Goal: Check status: Check status

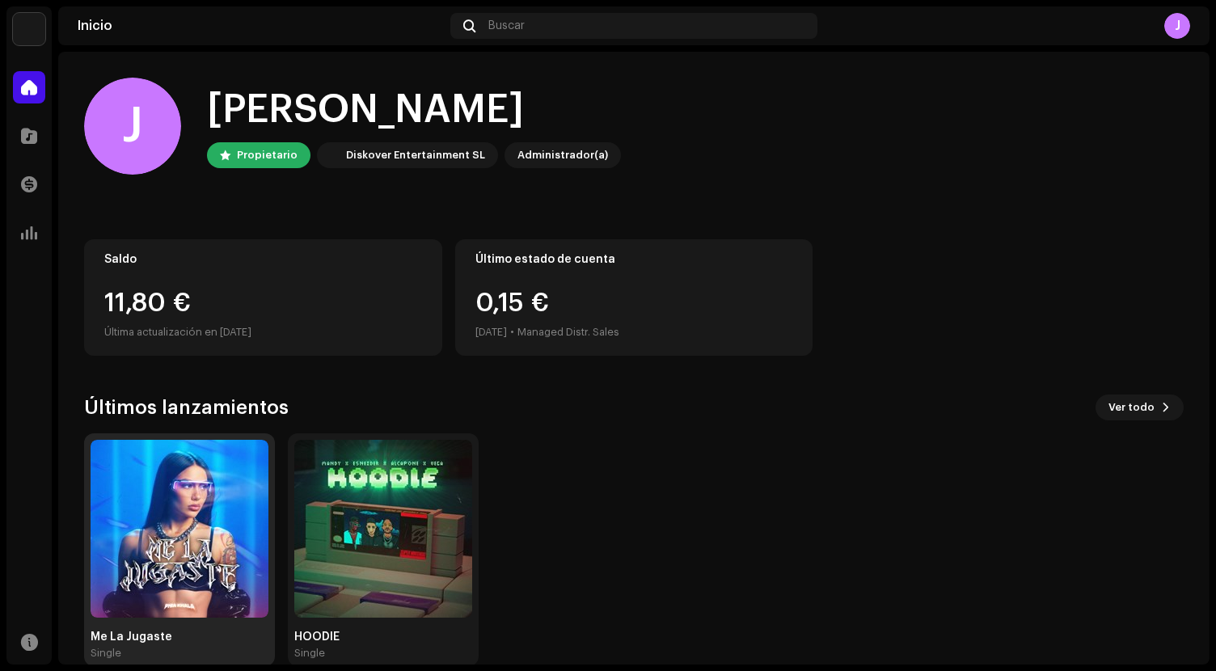
scroll to position [27, 0]
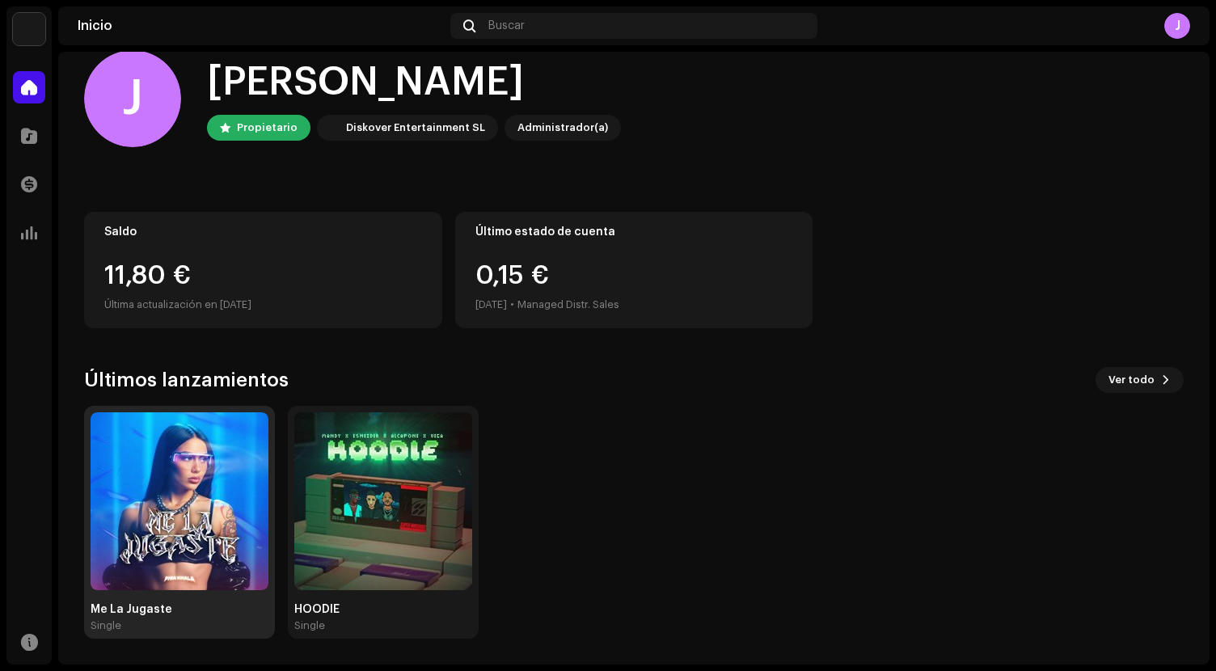
click at [177, 577] on img at bounding box center [180, 501] width 178 height 178
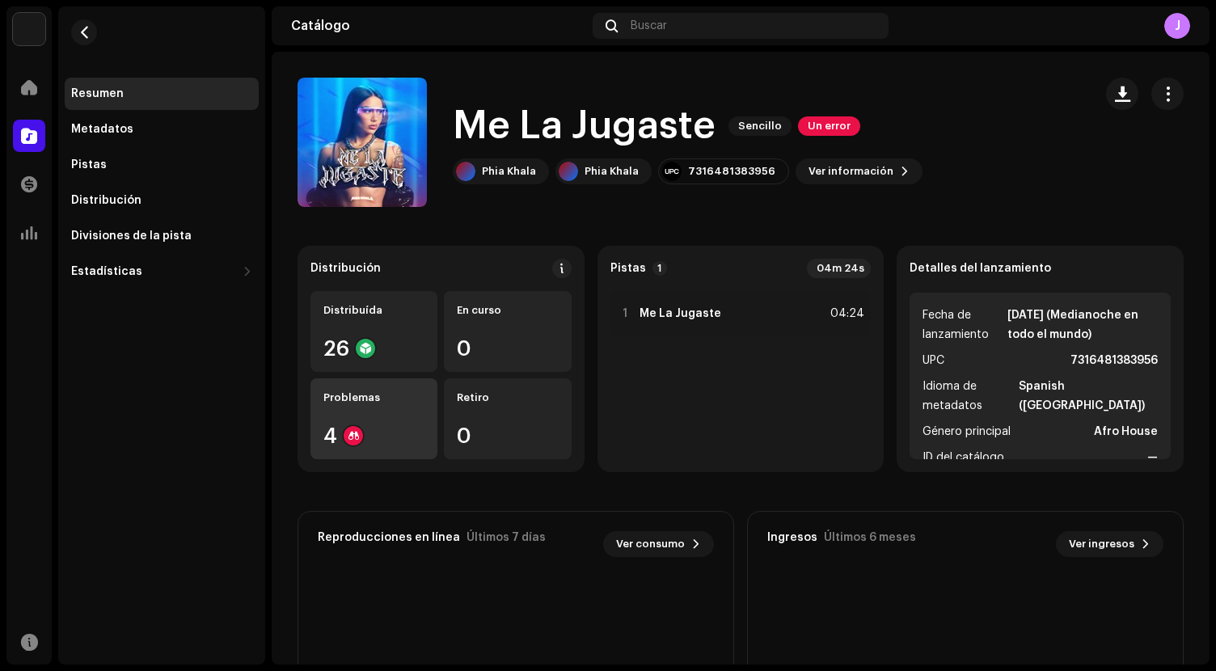
click at [396, 438] on div "4" at bounding box center [373, 435] width 101 height 21
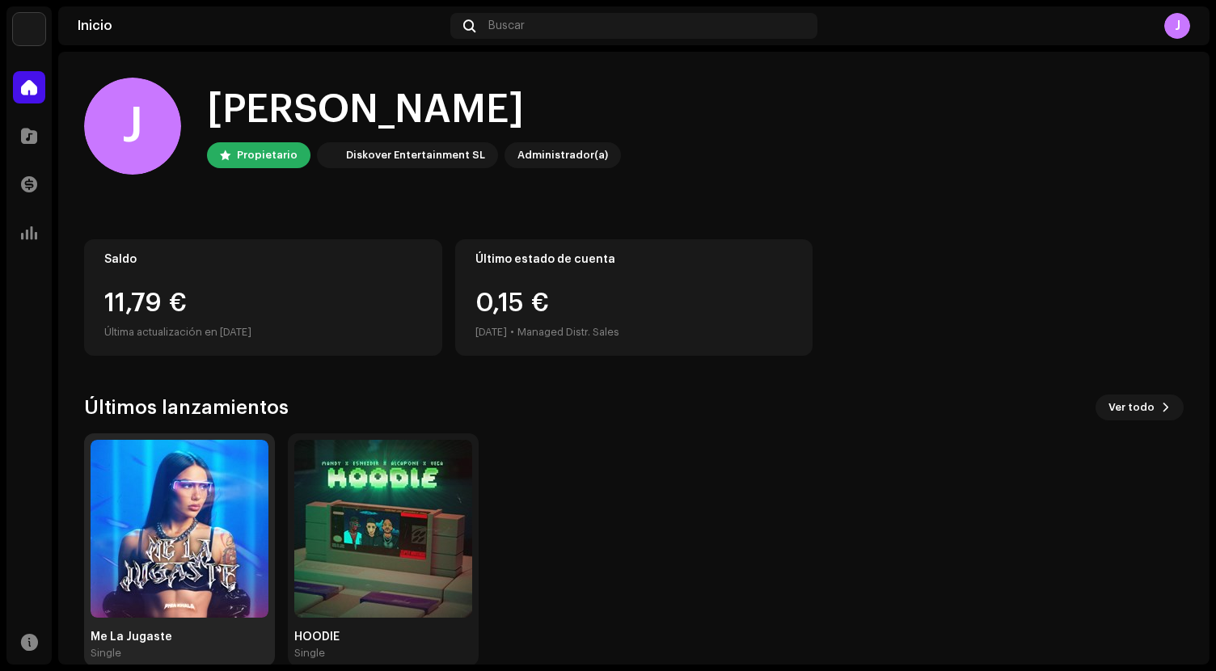
click at [216, 533] on img at bounding box center [180, 529] width 178 height 178
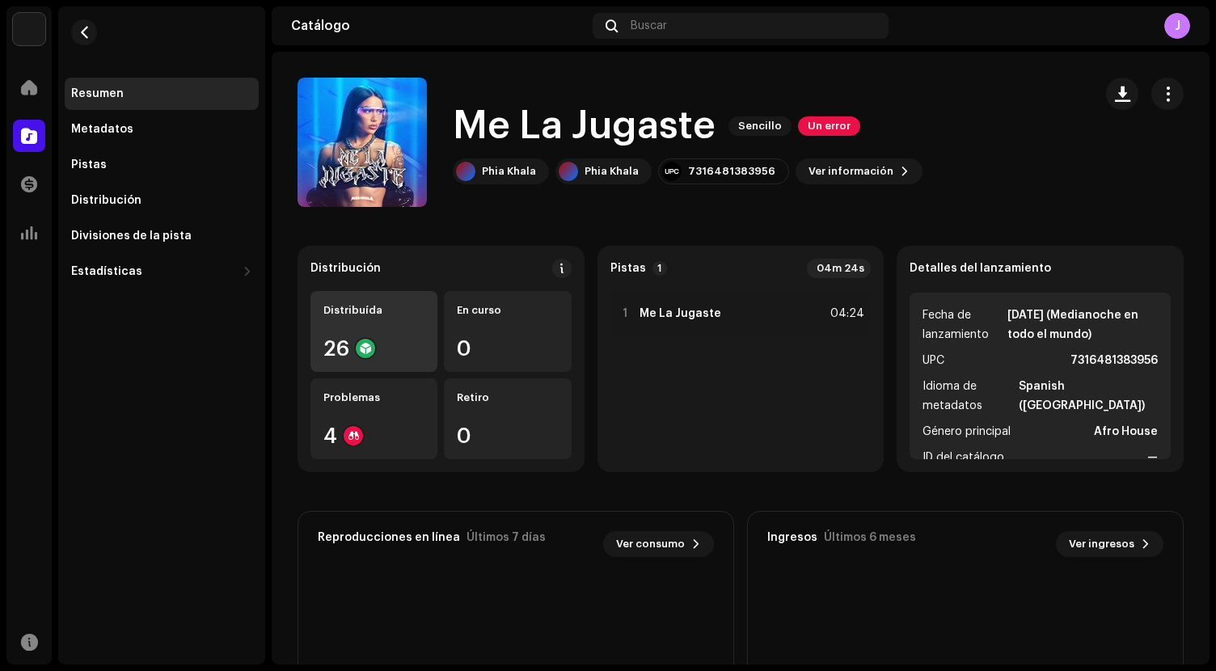
click at [395, 345] on div "26" at bounding box center [373, 348] width 101 height 21
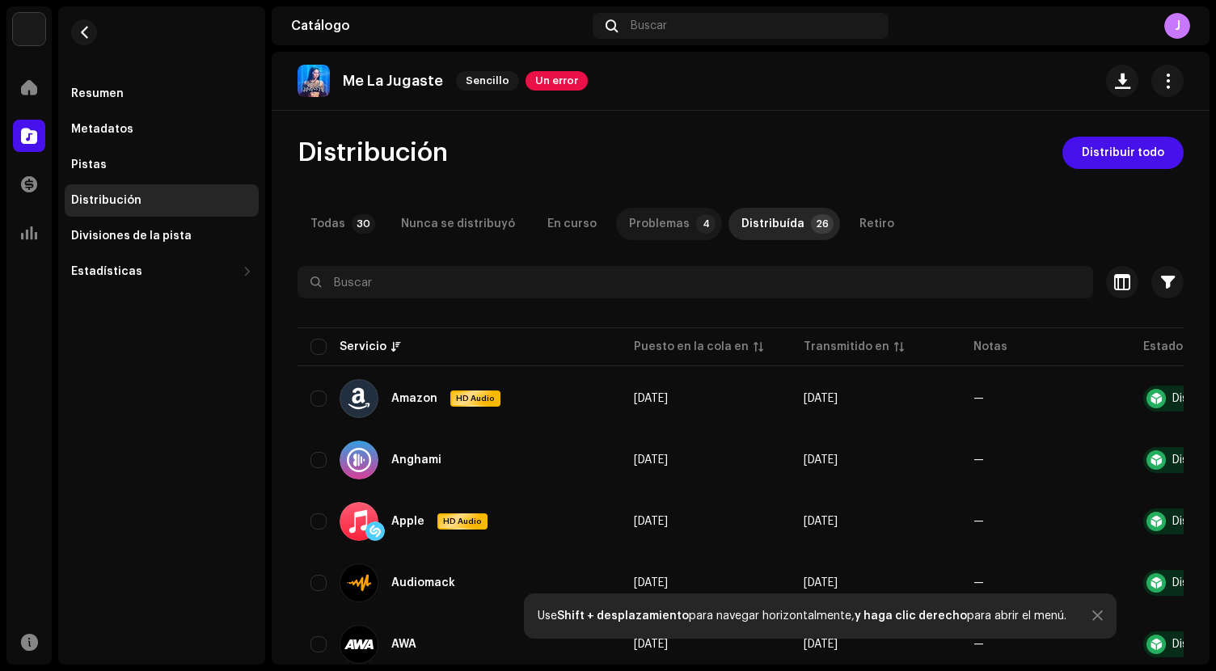
click at [629, 231] on div "Problemas" at bounding box center [659, 224] width 61 height 32
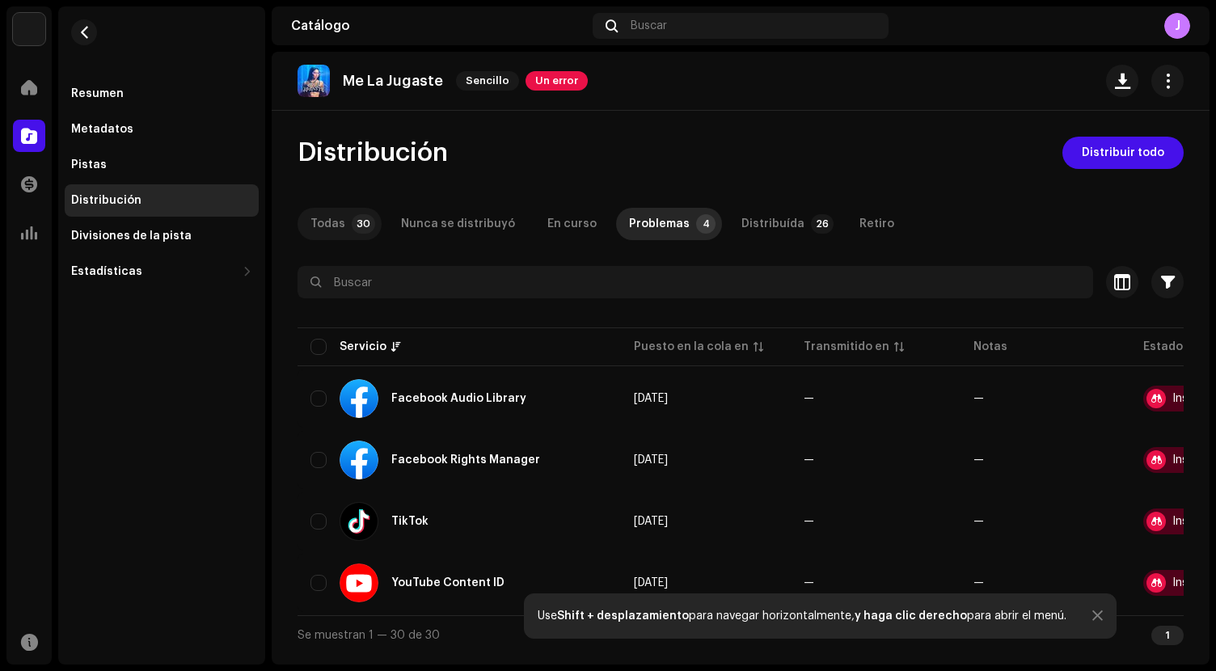
click at [340, 220] on div "Todas" at bounding box center [328, 224] width 35 height 32
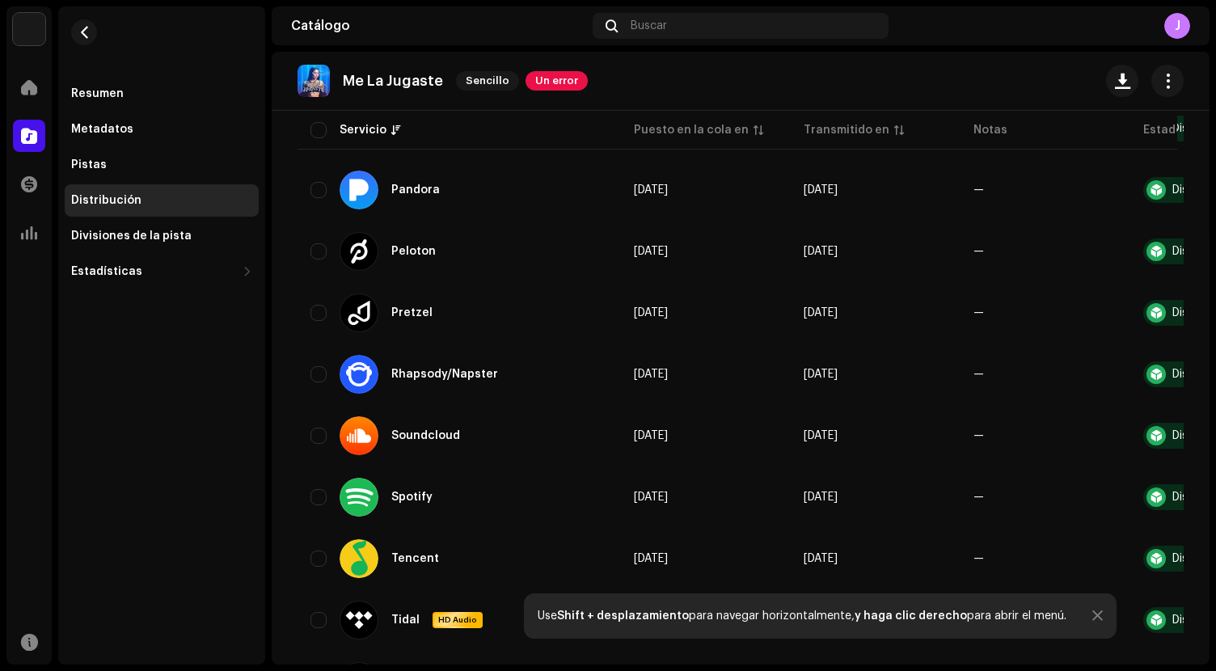
scroll to position [1363, 0]
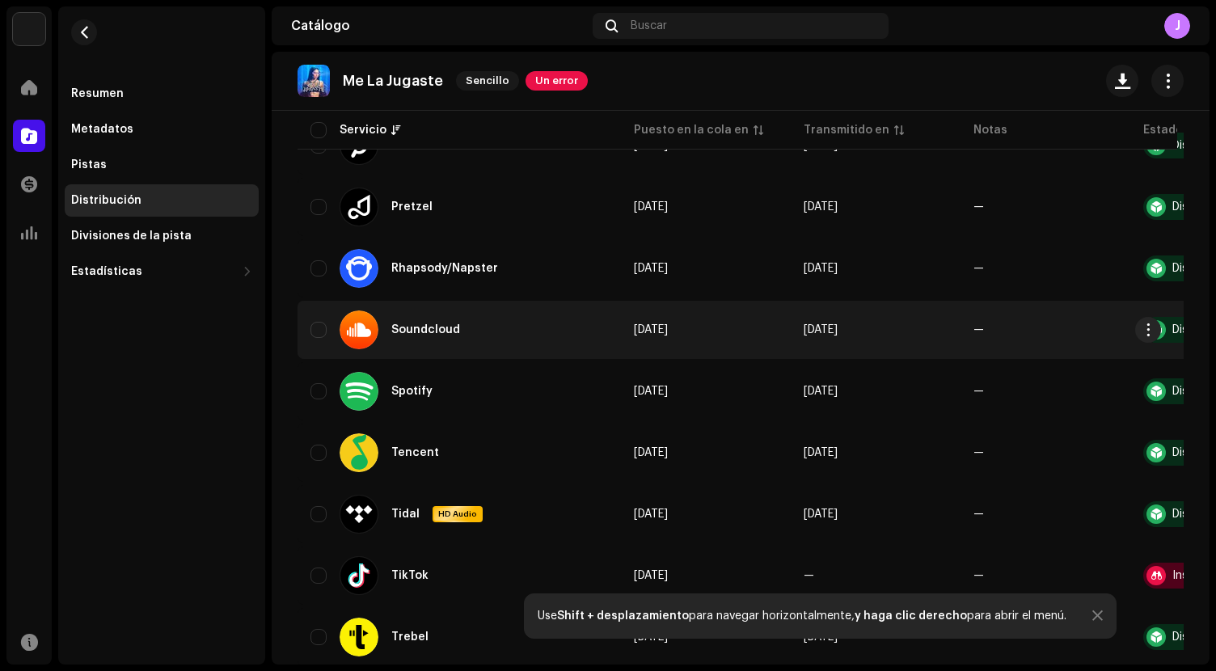
click at [439, 326] on div "Soundcloud" at bounding box center [425, 329] width 69 height 11
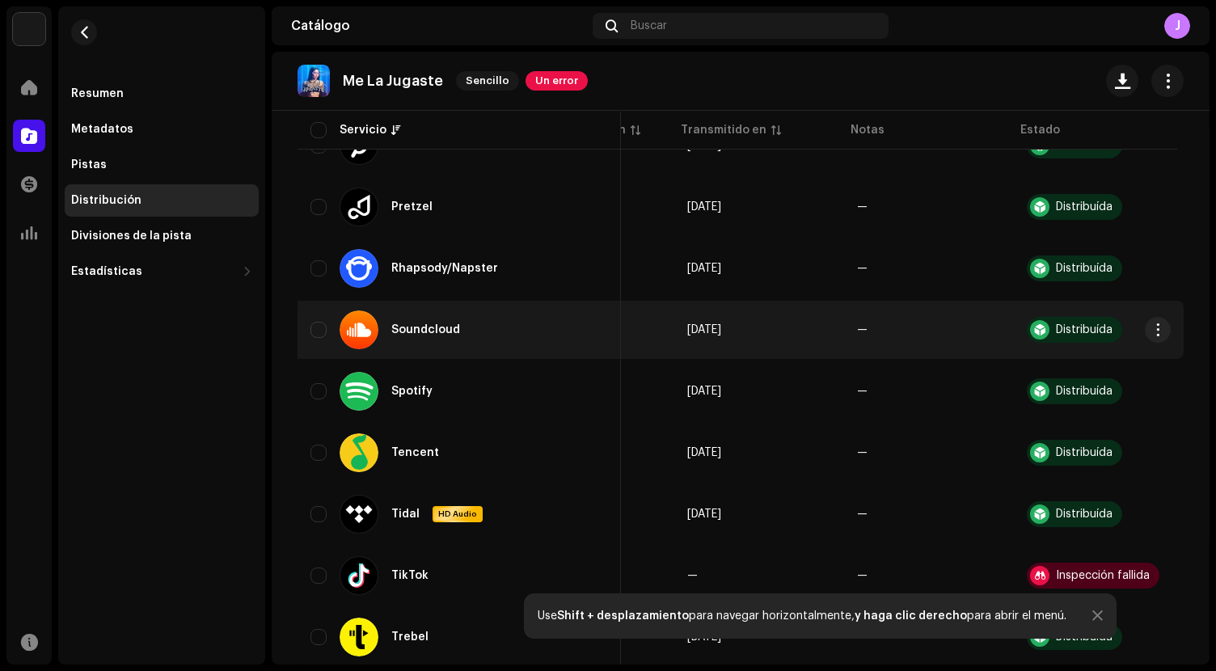
click at [1056, 329] on div "Distribuída" at bounding box center [1084, 329] width 57 height 11
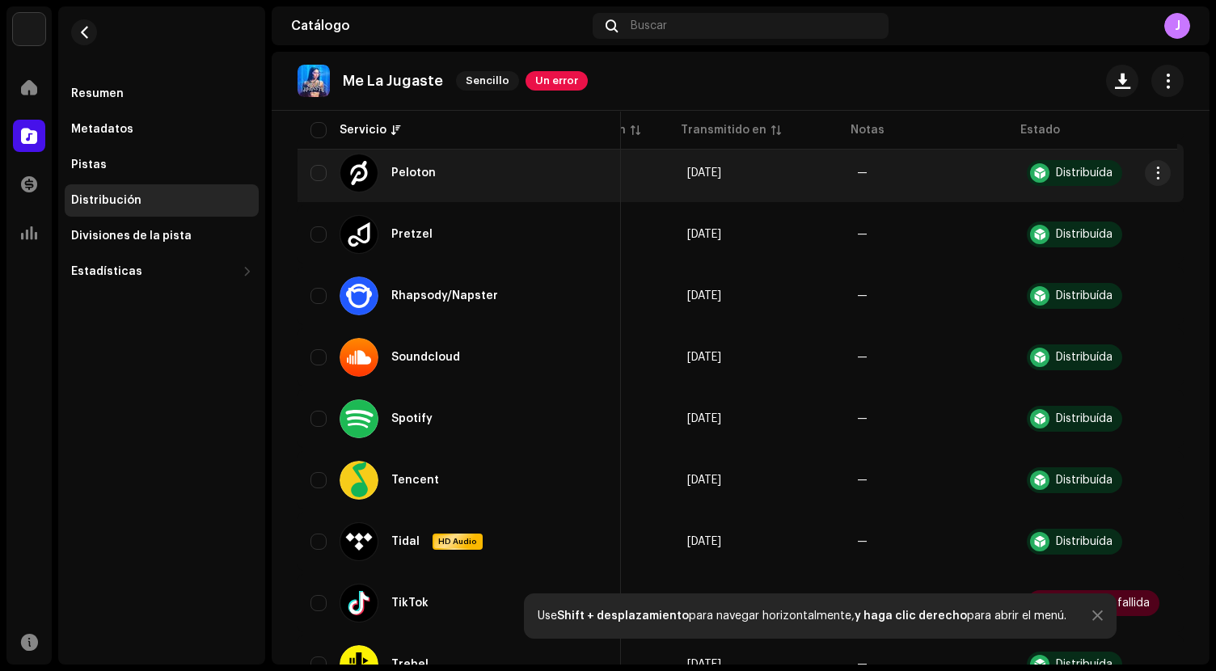
scroll to position [1346, 0]
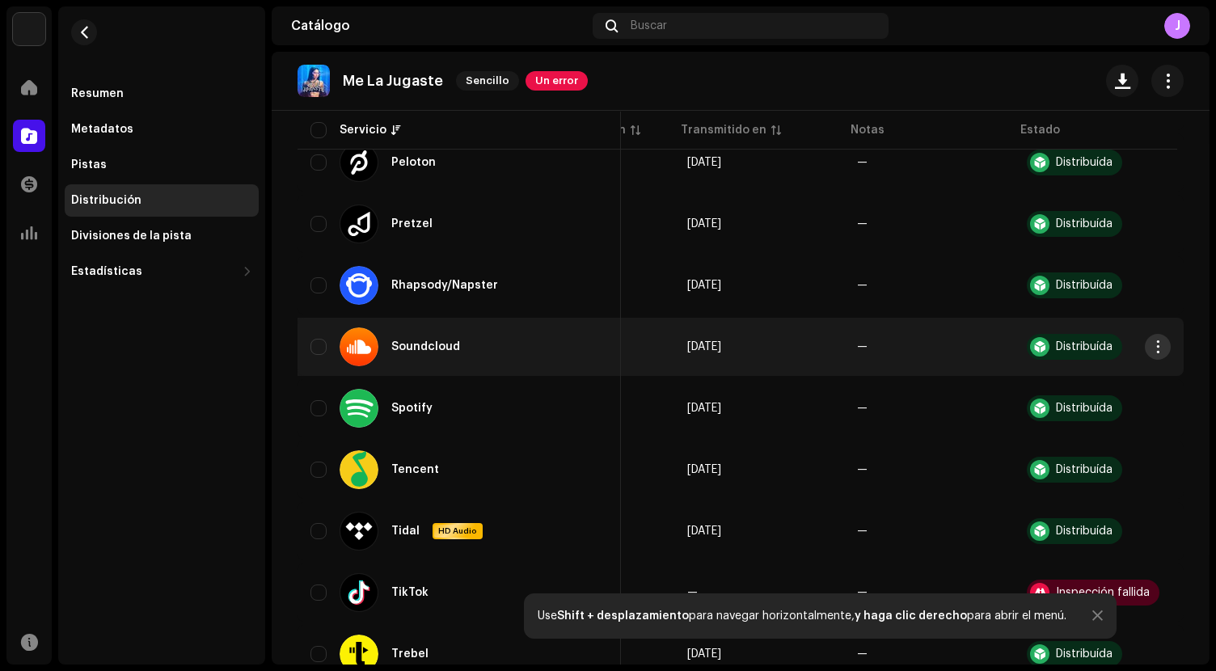
click at [1152, 346] on span "button" at bounding box center [1158, 346] width 12 height 13
click at [388, 350] on div "Soundcloud" at bounding box center [406, 347] width 133 height 39
click at [362, 349] on div at bounding box center [359, 347] width 39 height 39
